Goal: Information Seeking & Learning: Learn about a topic

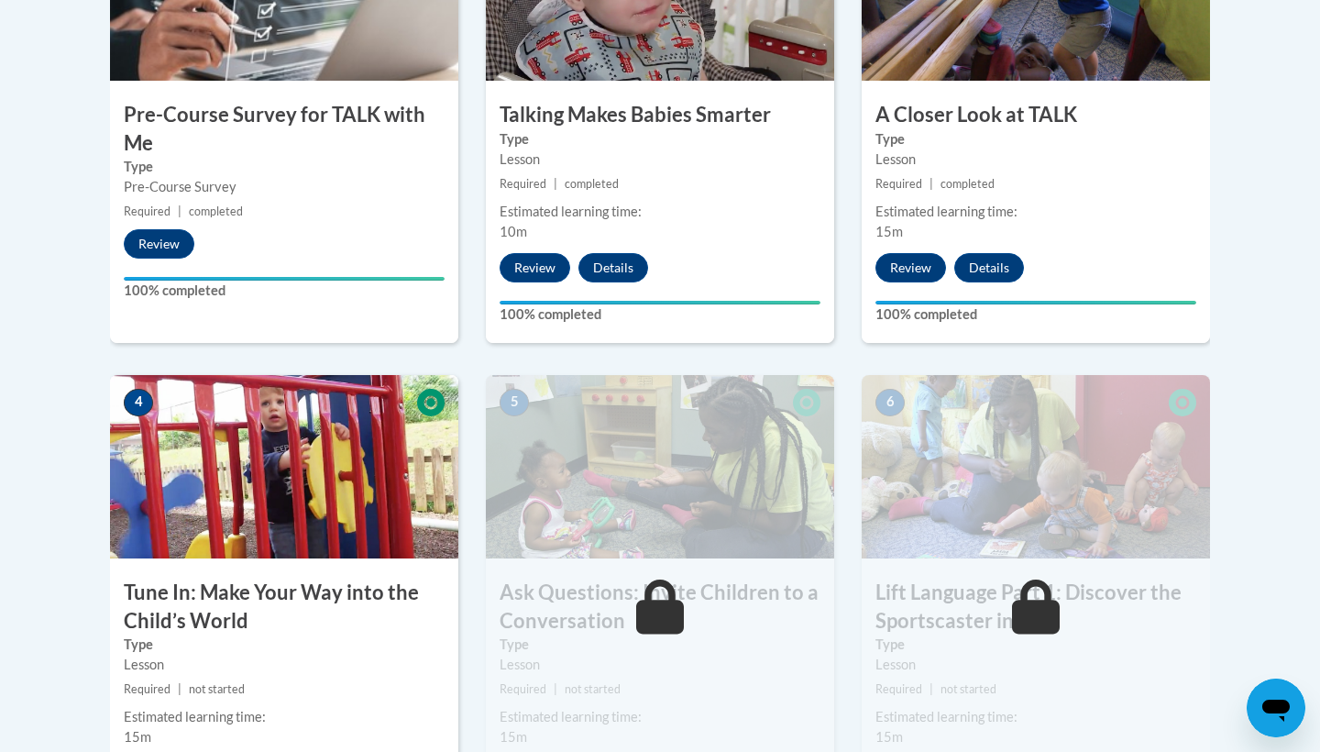
scroll to position [821, 0]
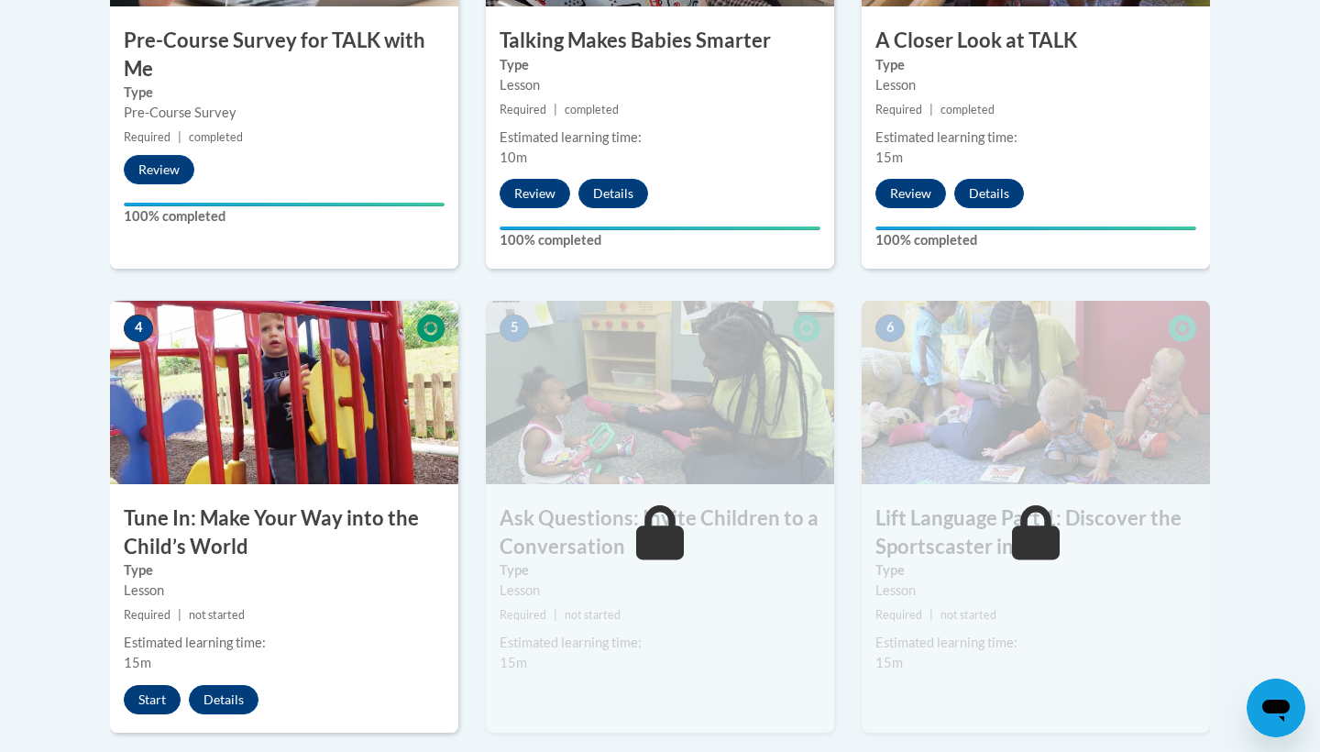
click at [141, 702] on button "Start" at bounding box center [152, 699] width 57 height 29
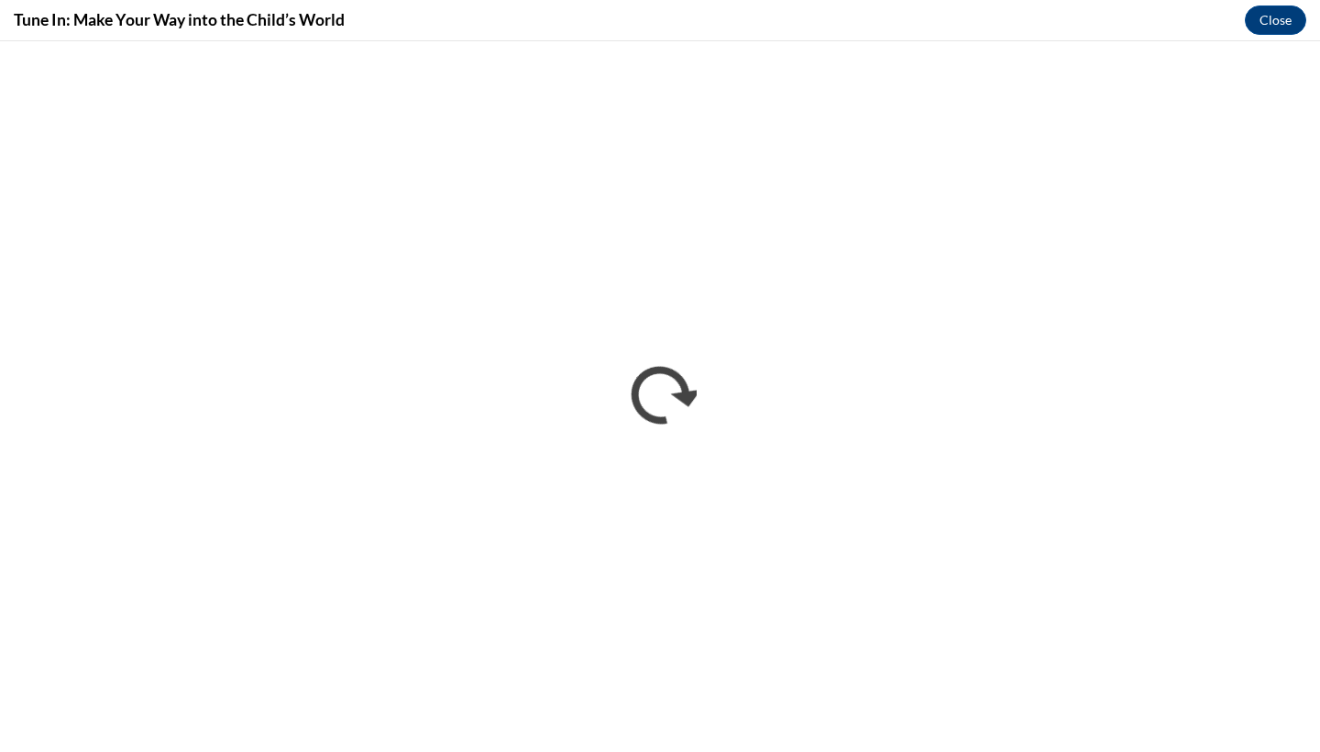
scroll to position [0, 0]
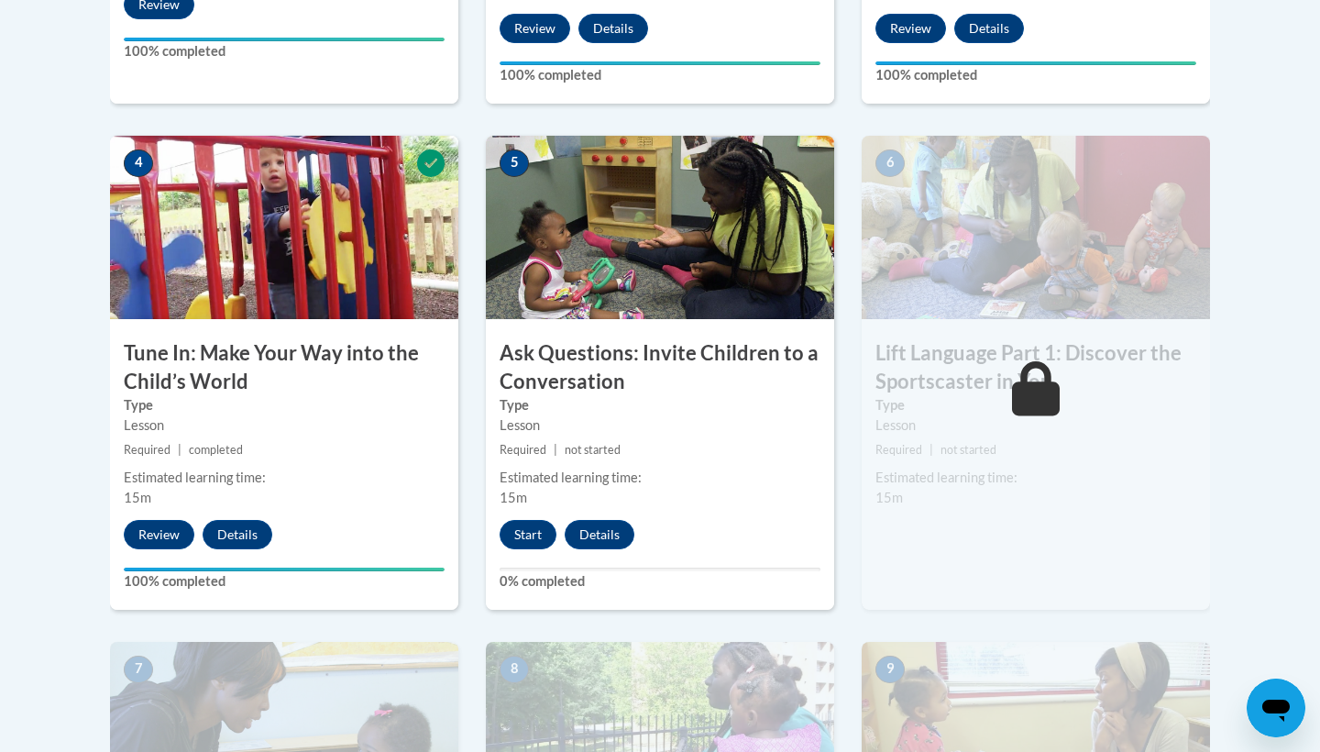
scroll to position [978, 0]
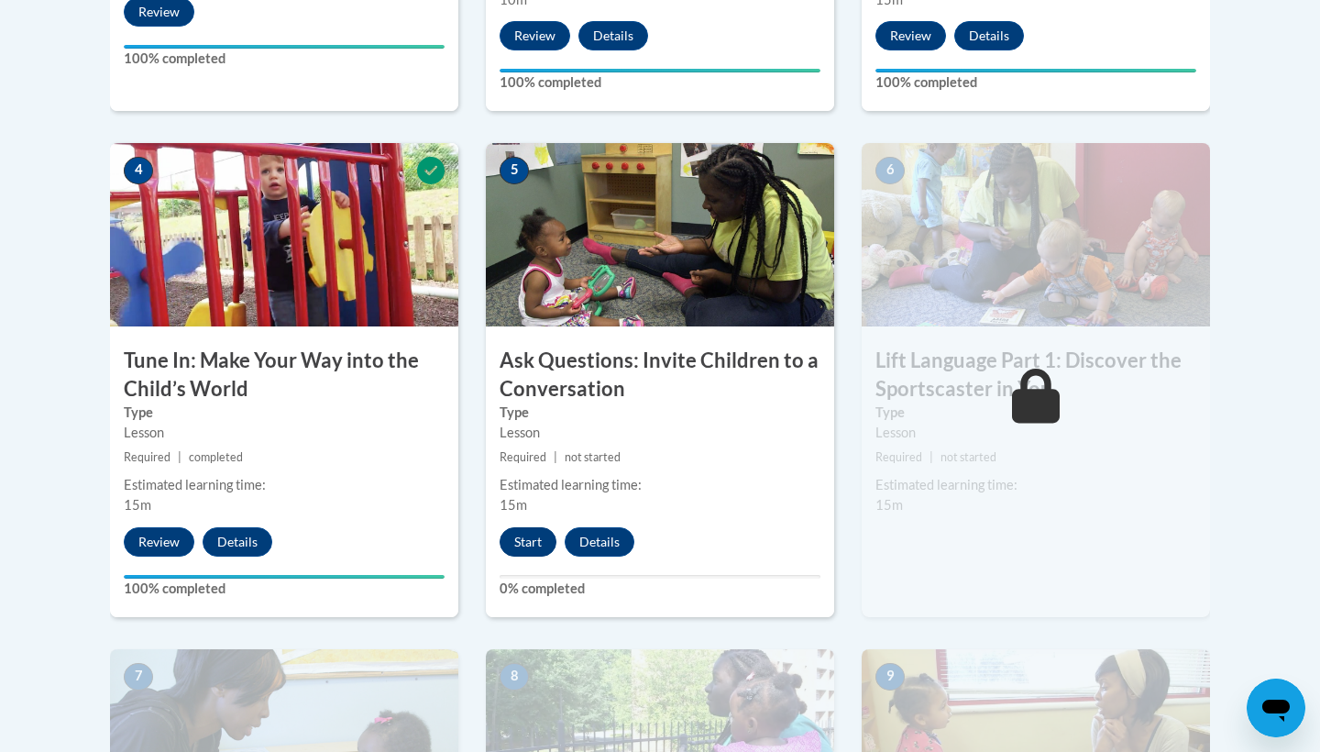
click at [531, 545] on button "Start" at bounding box center [528, 541] width 57 height 29
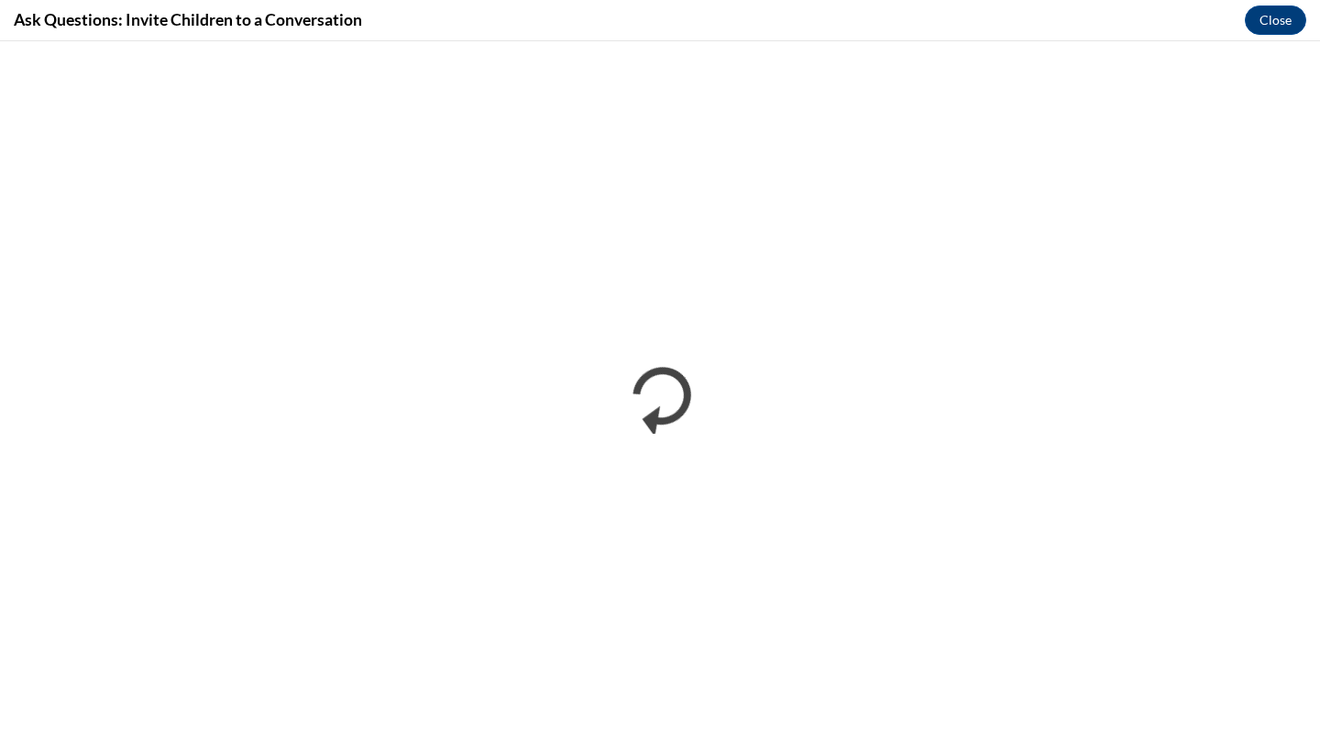
scroll to position [0, 0]
